Goal: Transaction & Acquisition: Download file/media

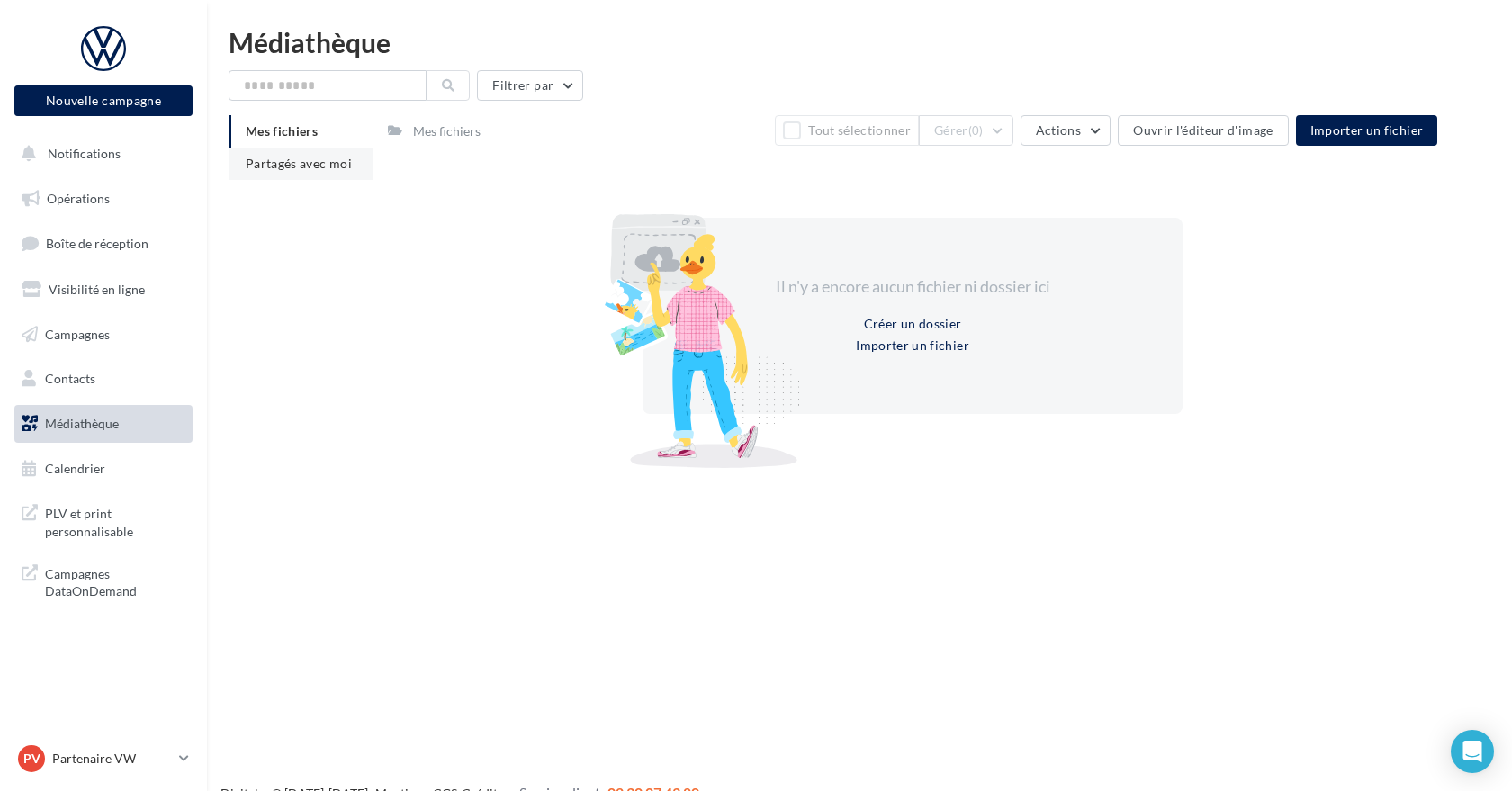
click at [318, 161] on span "Partagés avec moi" at bounding box center [299, 163] width 106 height 15
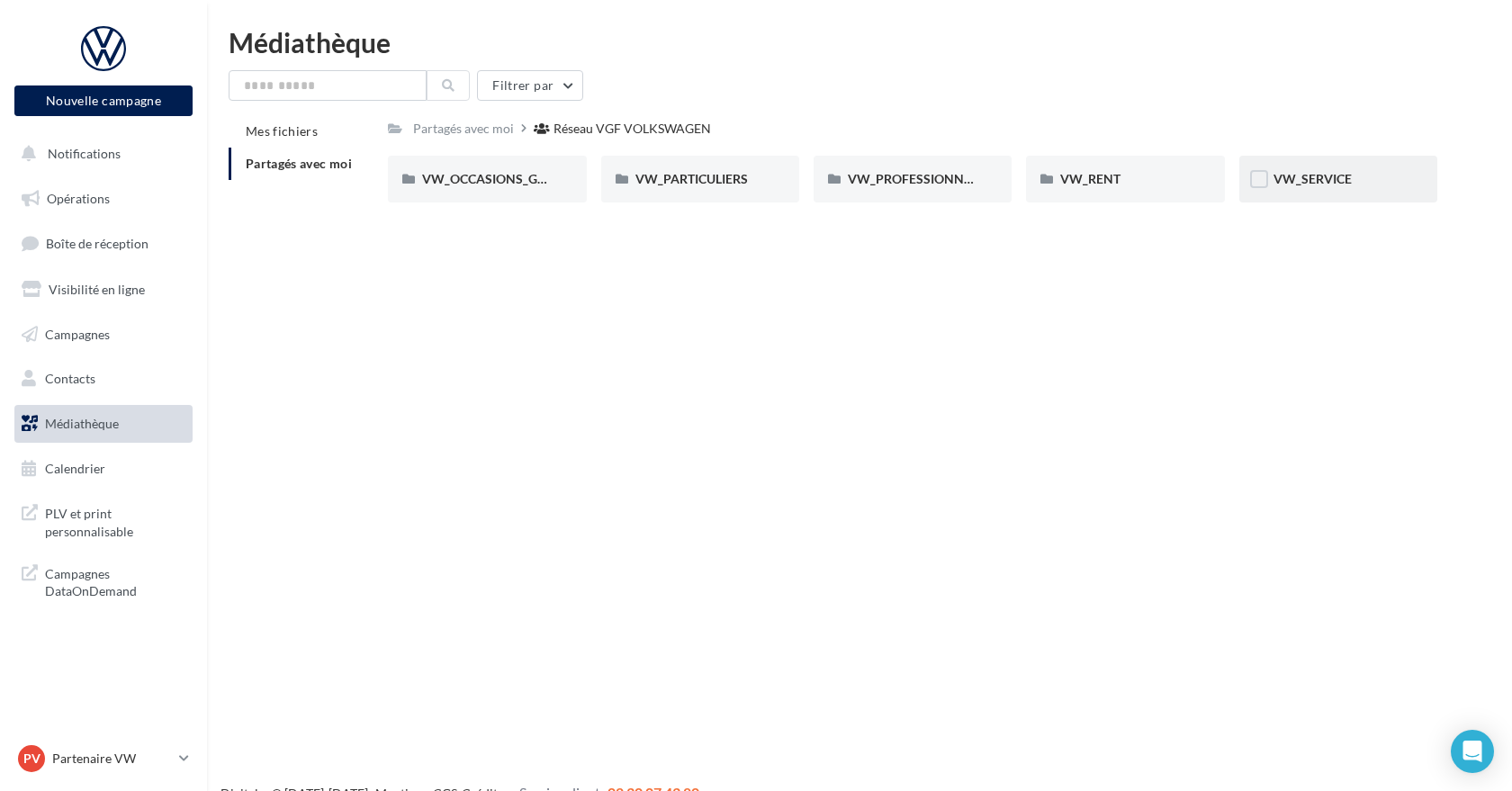
click at [1289, 182] on span "VW_SERVICE" at bounding box center [1313, 179] width 78 height 15
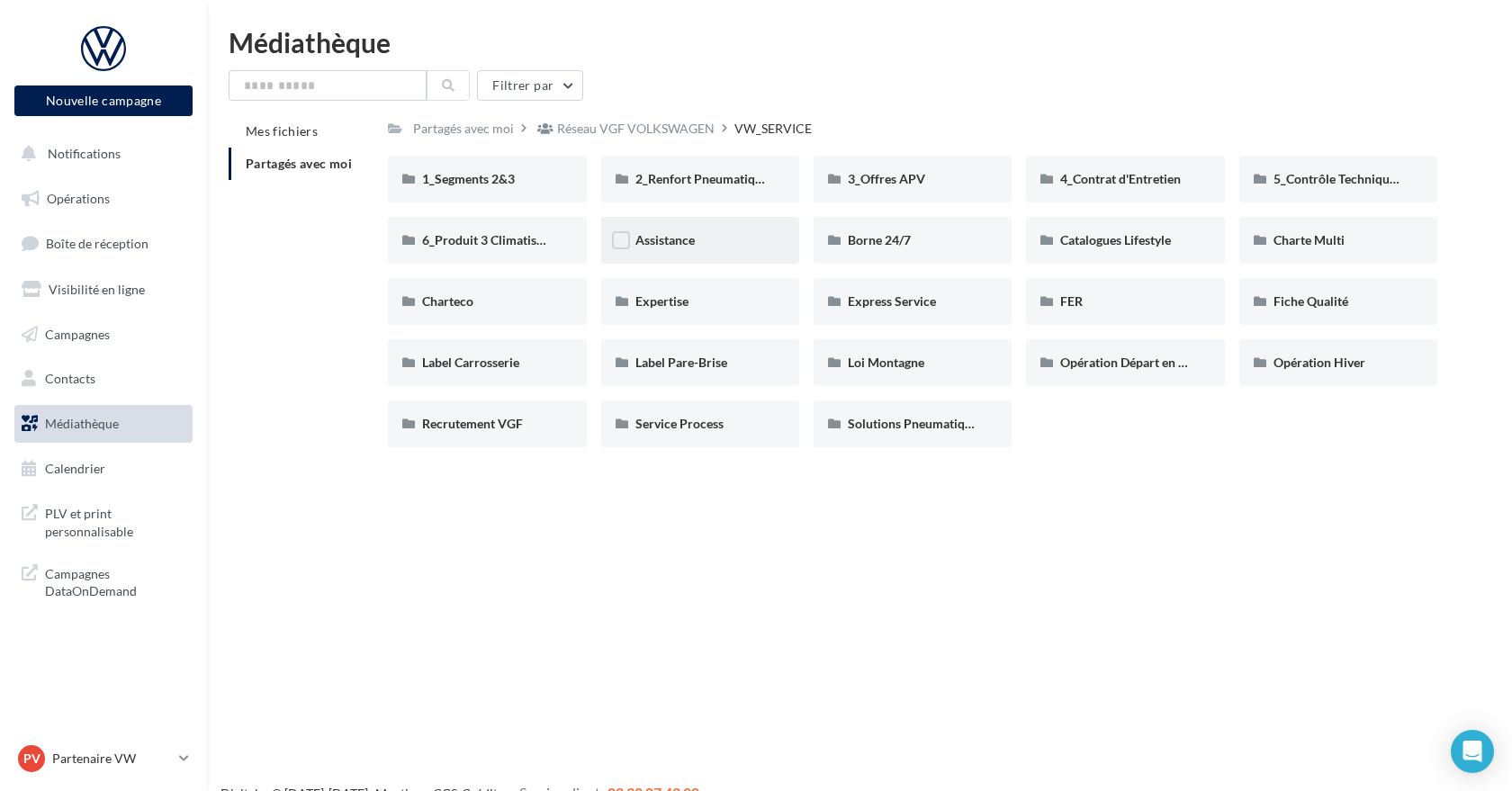
click at [665, 256] on div "Assistance" at bounding box center [700, 240] width 198 height 47
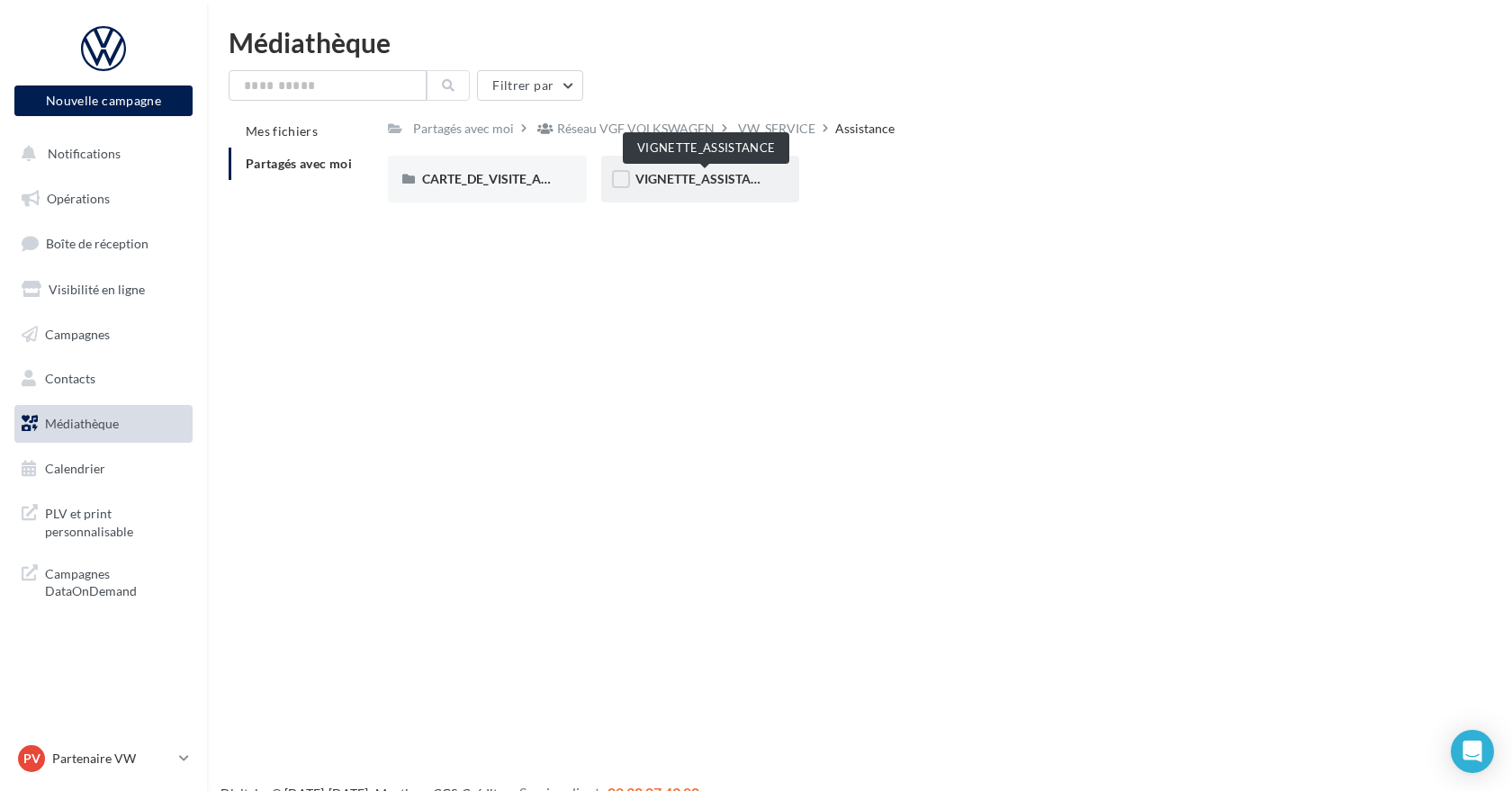
click at [668, 175] on span "VIGNETTE_ASSISTANCE" at bounding box center [705, 179] width 141 height 15
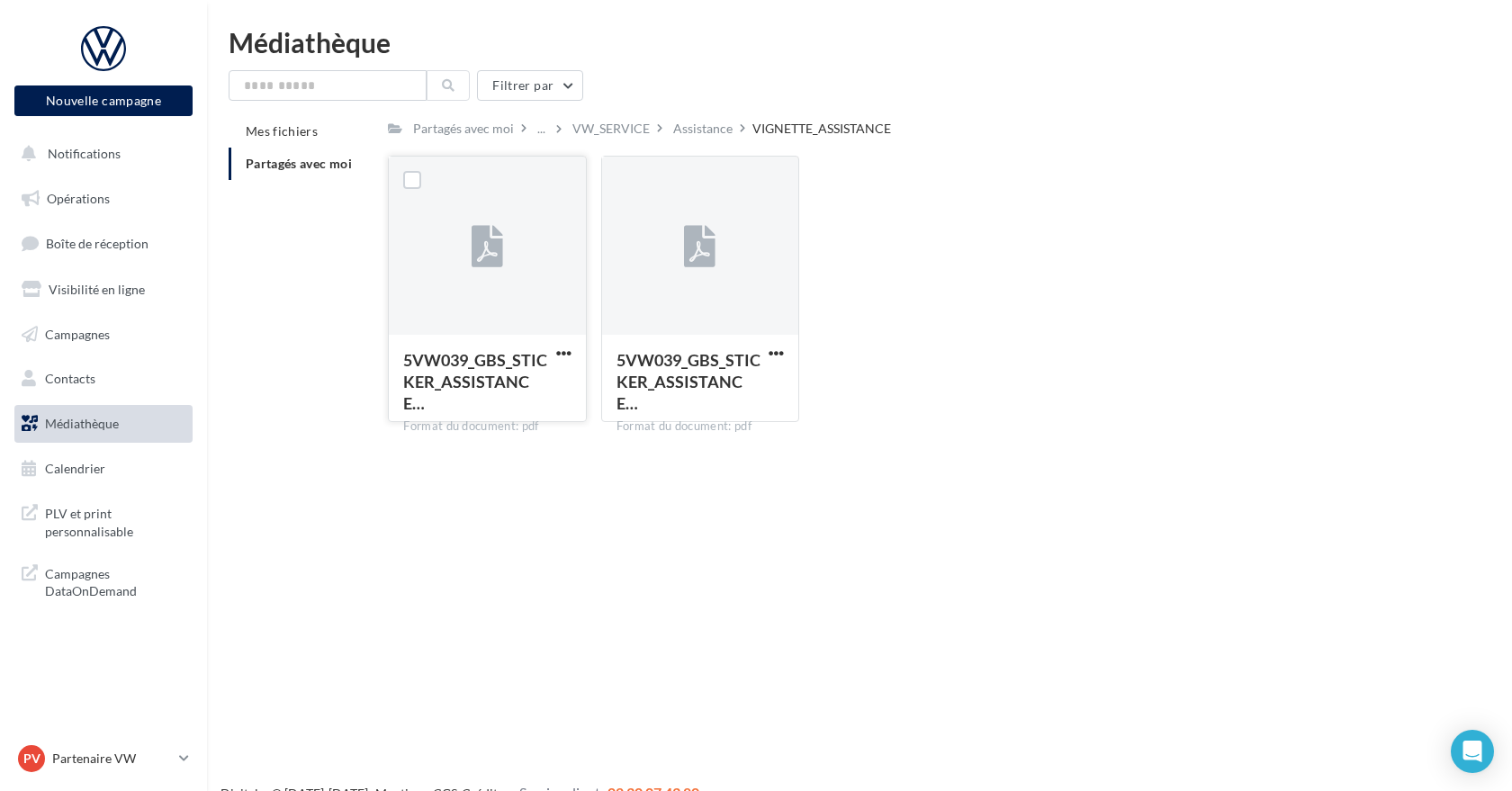
click at [554, 358] on button "button" at bounding box center [563, 354] width 22 height 18
click at [515, 394] on button "Télécharger" at bounding box center [484, 388] width 180 height 47
click at [775, 355] on span "button" at bounding box center [776, 353] width 15 height 15
click at [736, 392] on button "Télécharger" at bounding box center [696, 388] width 180 height 47
click at [698, 122] on div "Assistance" at bounding box center [703, 128] width 60 height 18
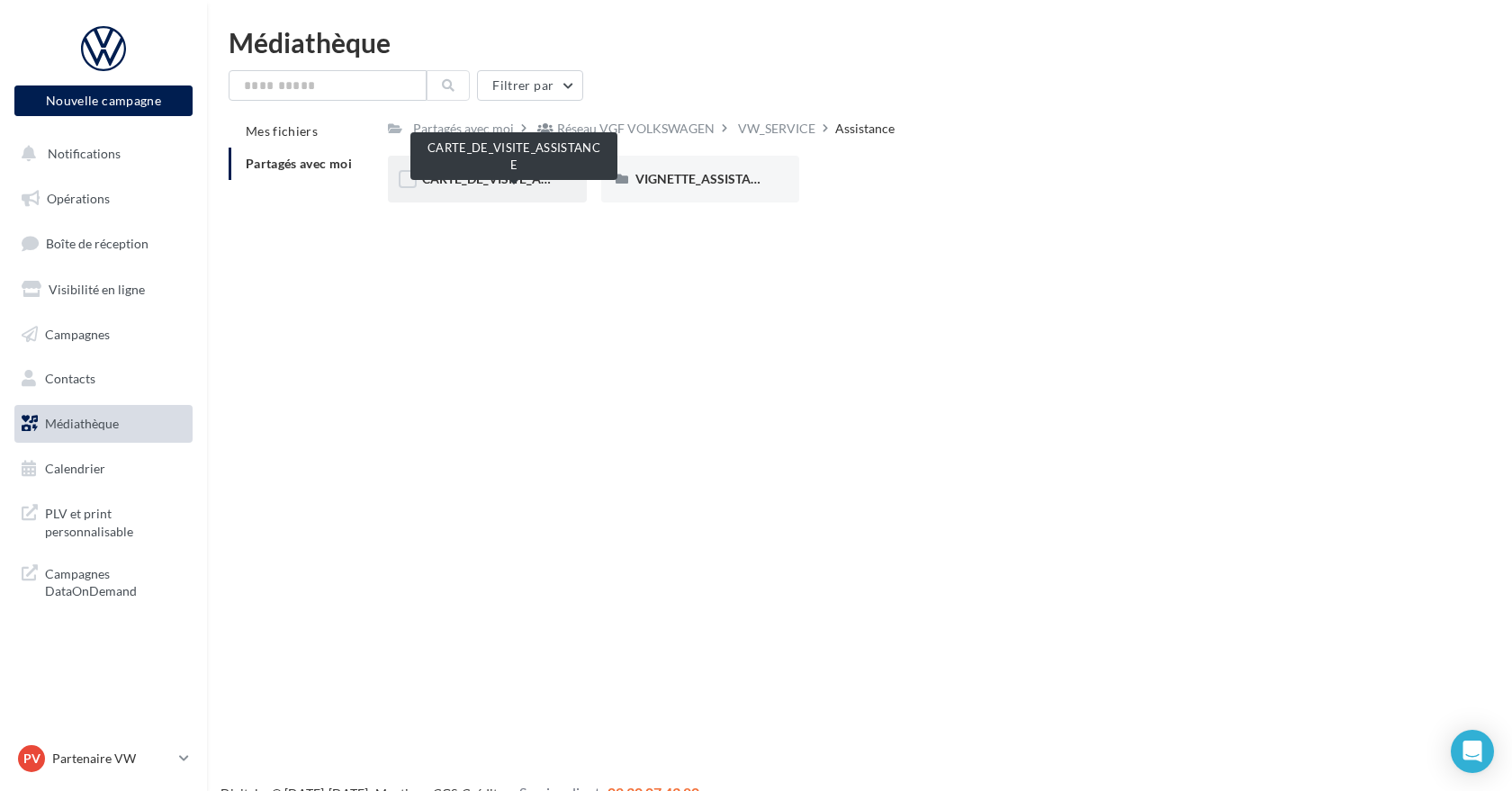
click at [468, 177] on span "CARTE_DE_VISITE_ASSISTANCE" at bounding box center [514, 179] width 184 height 15
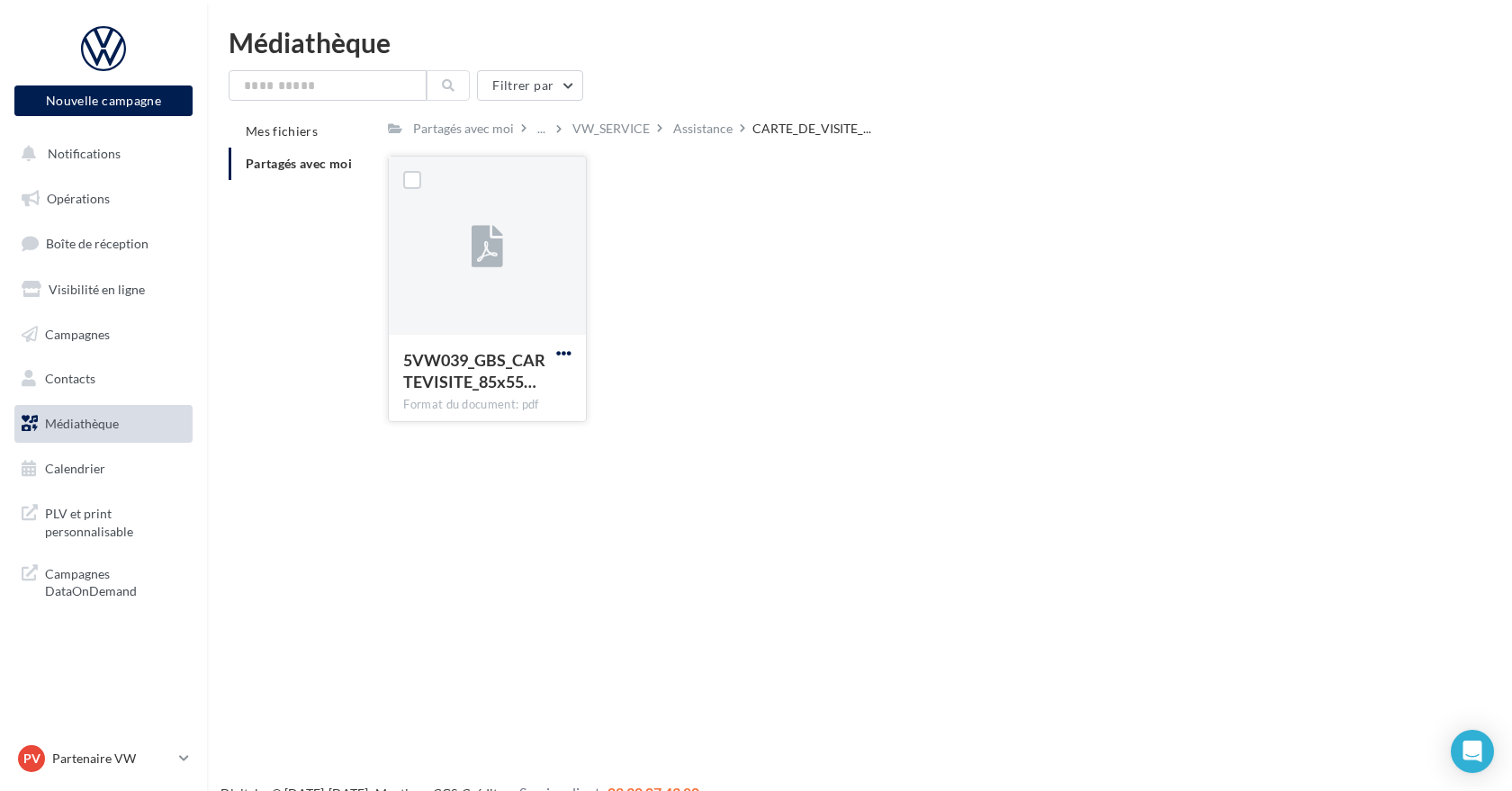
click at [561, 355] on span "button" at bounding box center [563, 353] width 15 height 15
click at [485, 396] on button "Télécharger" at bounding box center [484, 388] width 180 height 47
